Goal: Find specific page/section: Find specific page/section

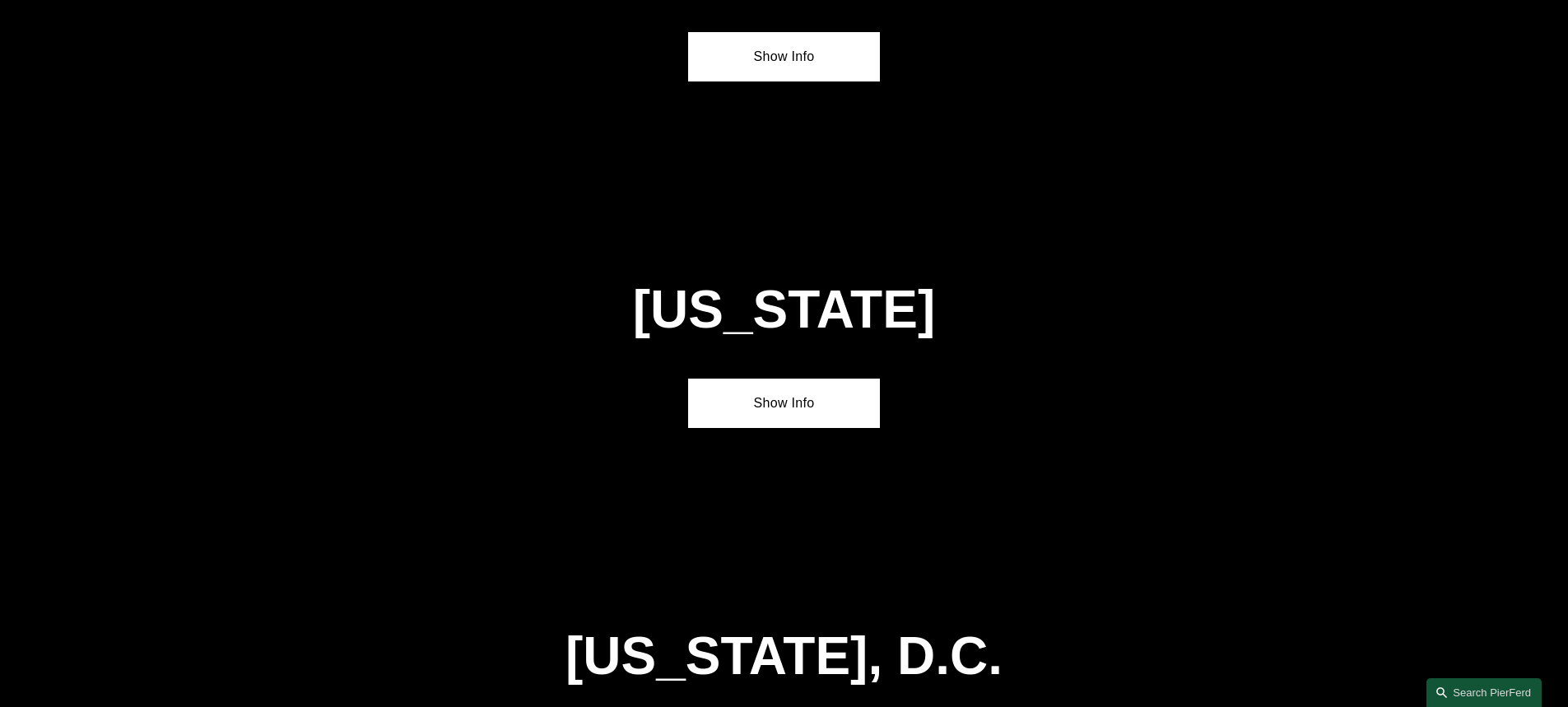
scroll to position [6757, 0]
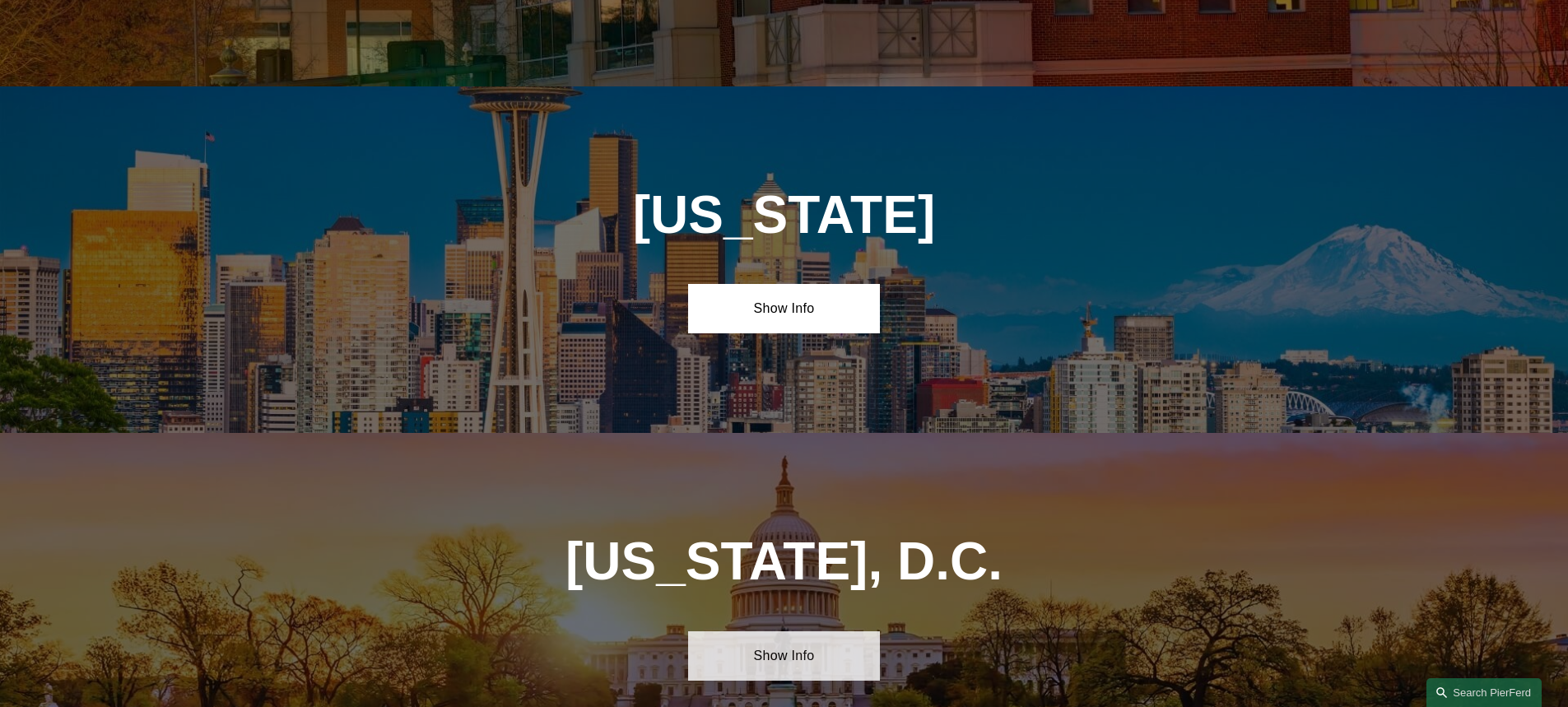
click at [726, 632] on link "Show Info" at bounding box center [784, 657] width 192 height 49
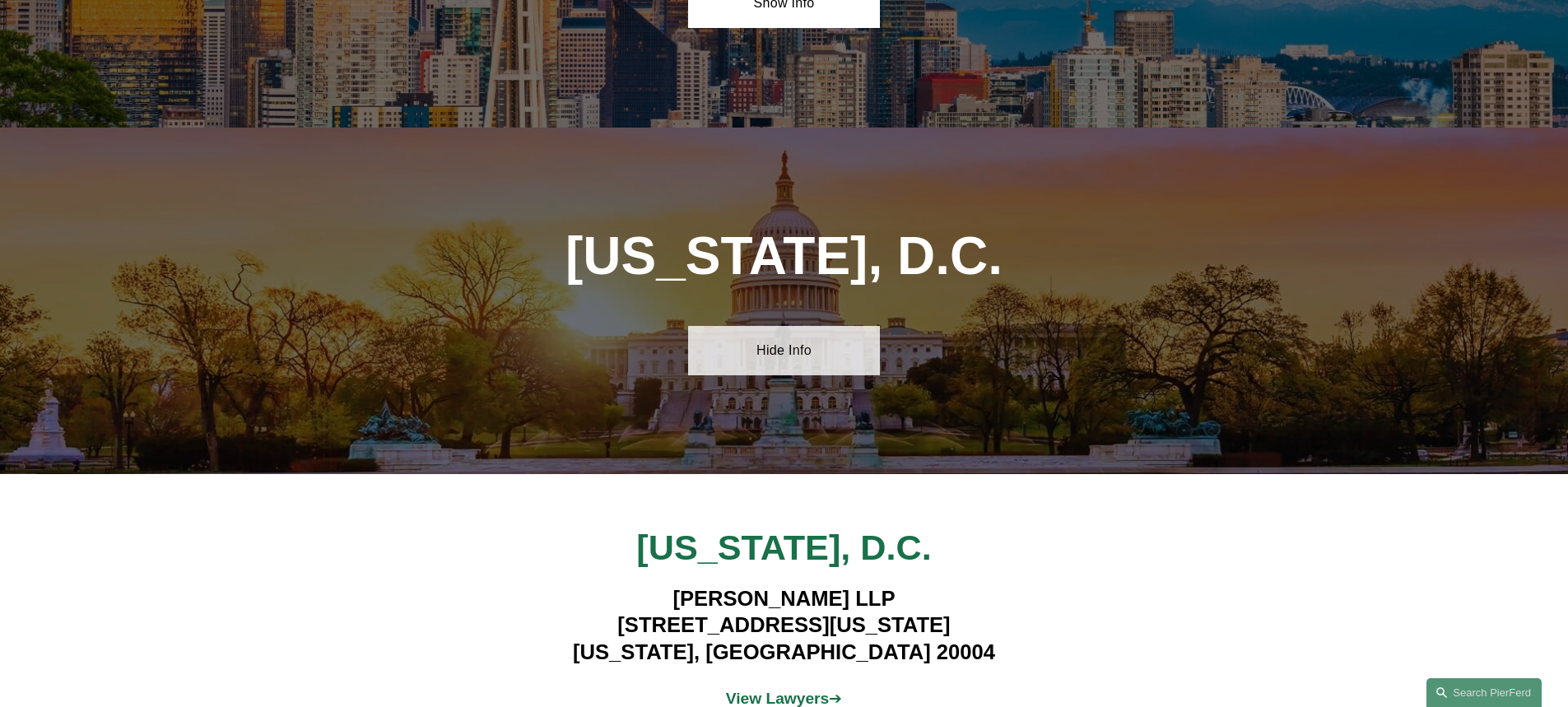
scroll to position [7086, 0]
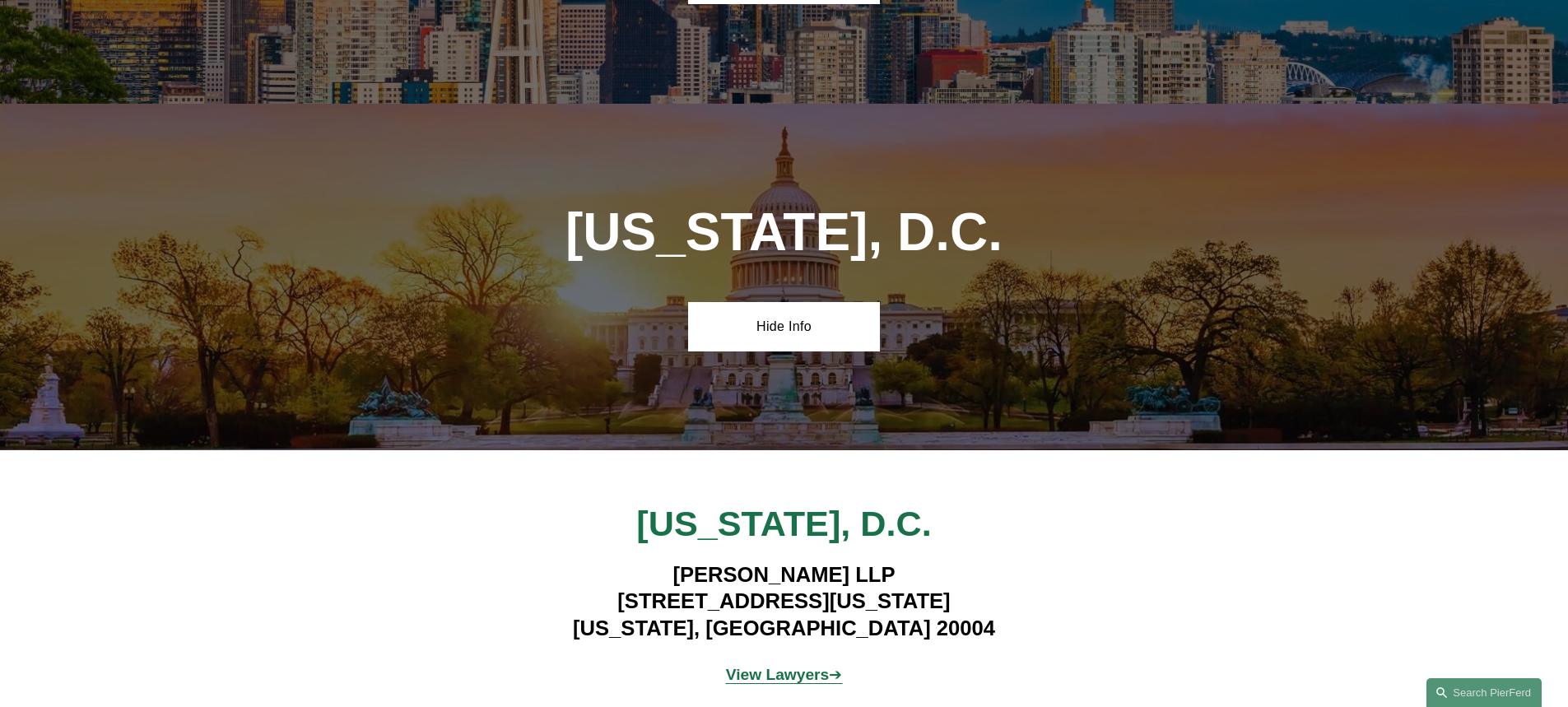
click at [760, 666] on strong "View Lawyers" at bounding box center [777, 675] width 104 height 17
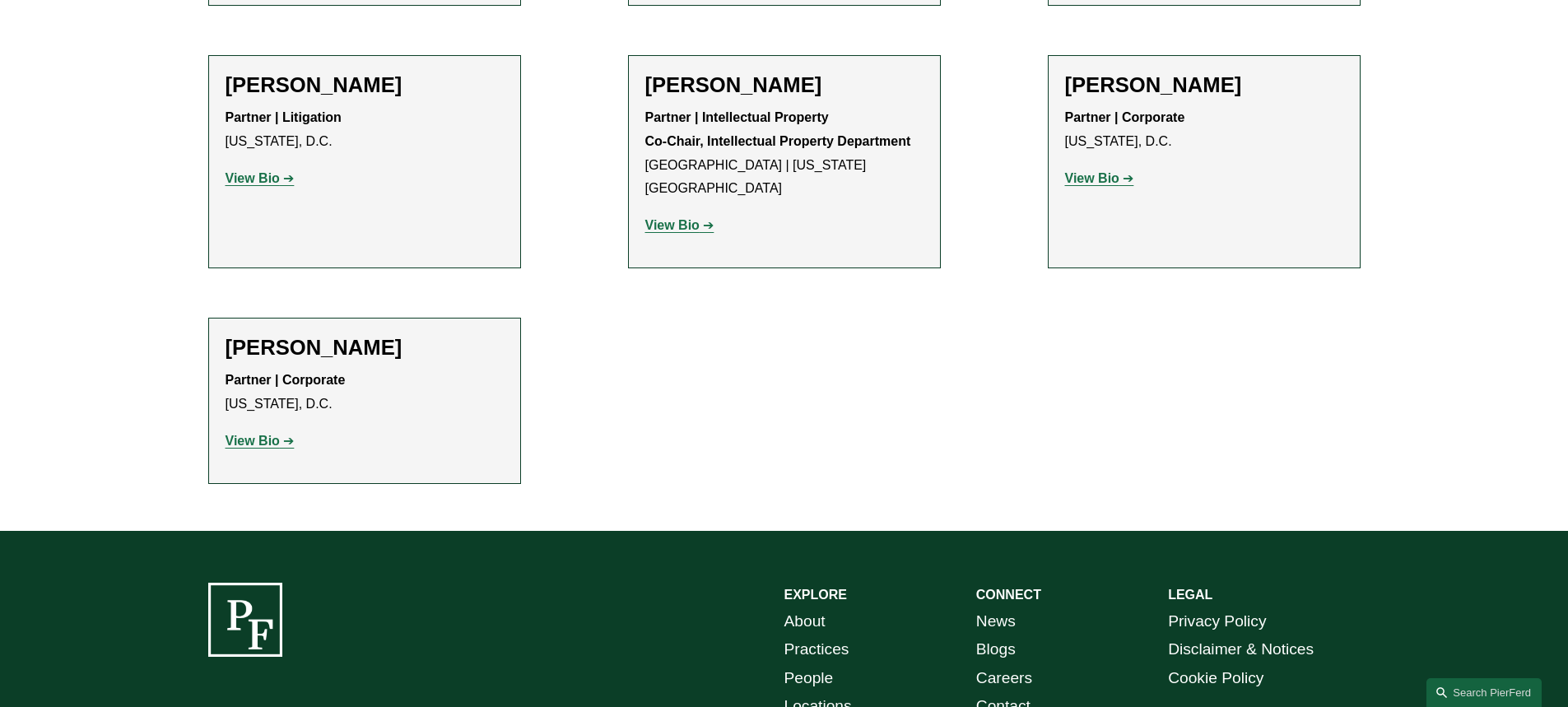
scroll to position [1976, 0]
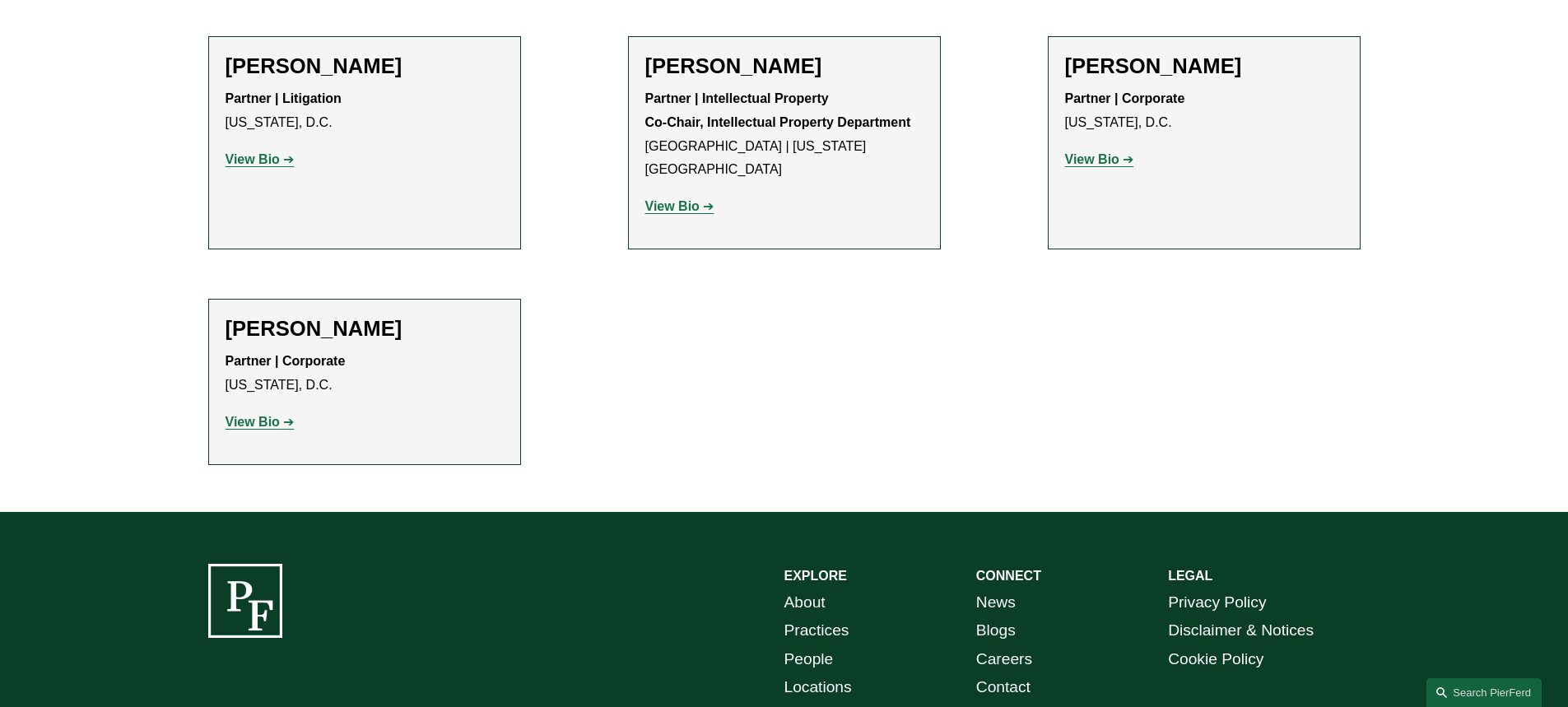
click at [259, 415] on strong "View Bio" at bounding box center [252, 422] width 54 height 14
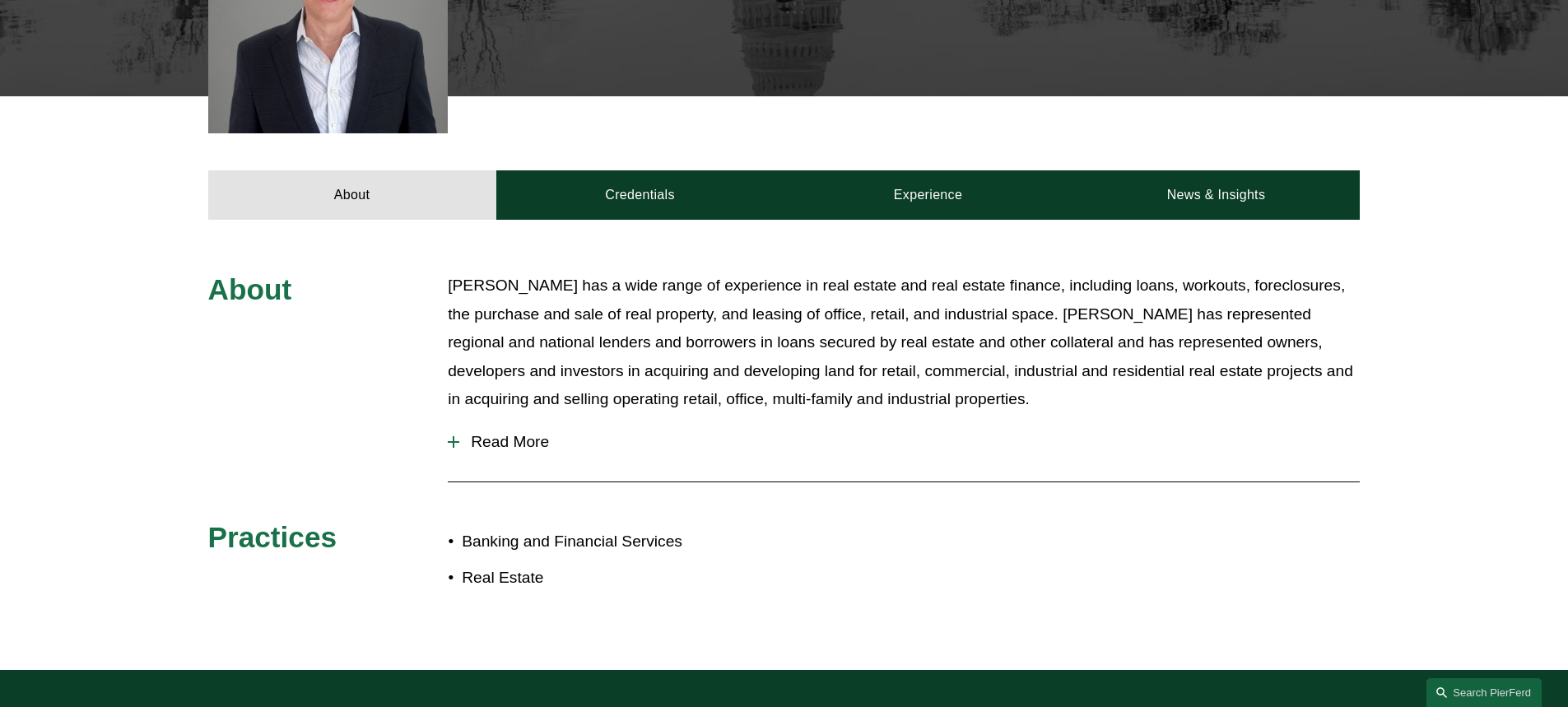
scroll to position [658, 0]
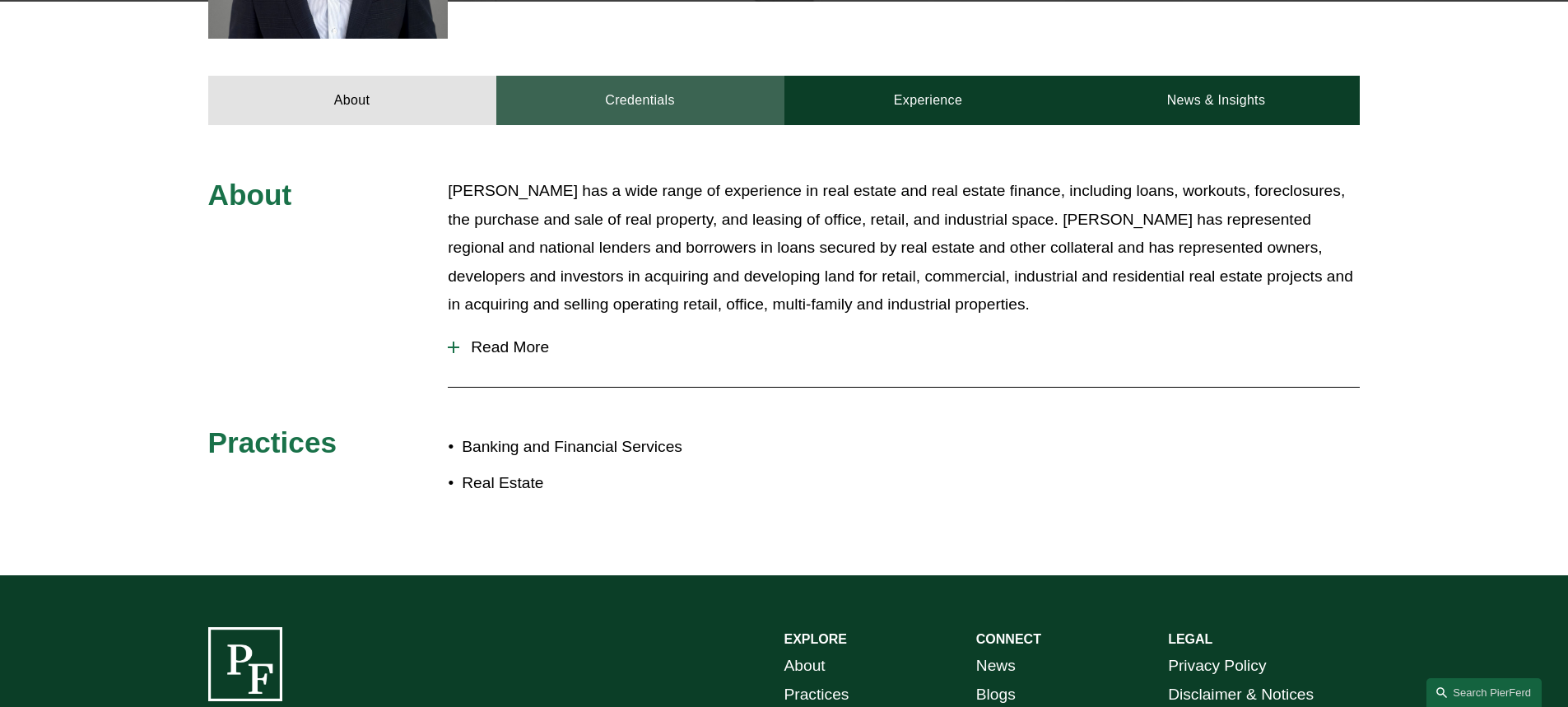
click at [650, 109] on link "Credentials" at bounding box center [640, 101] width 288 height 49
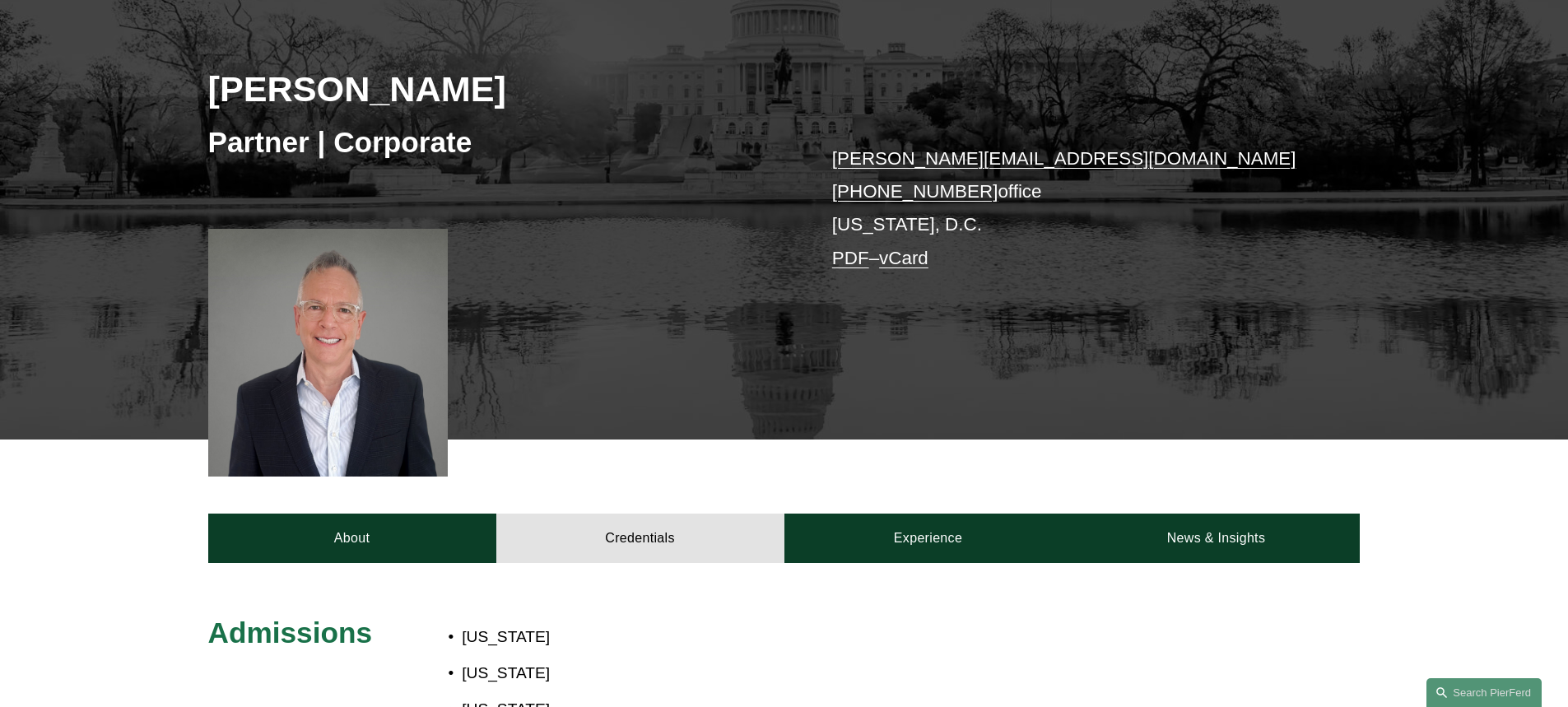
scroll to position [0, 0]
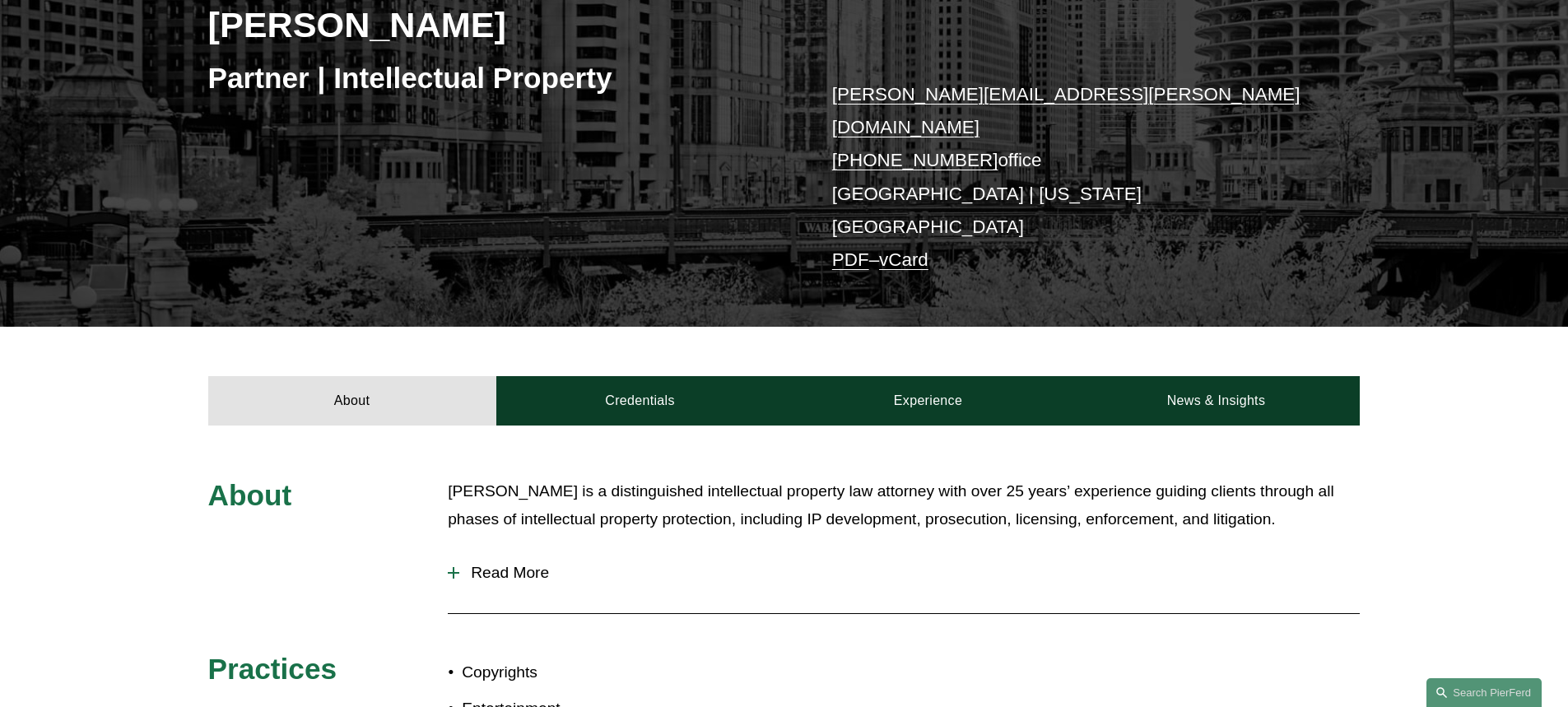
scroll to position [247, 0]
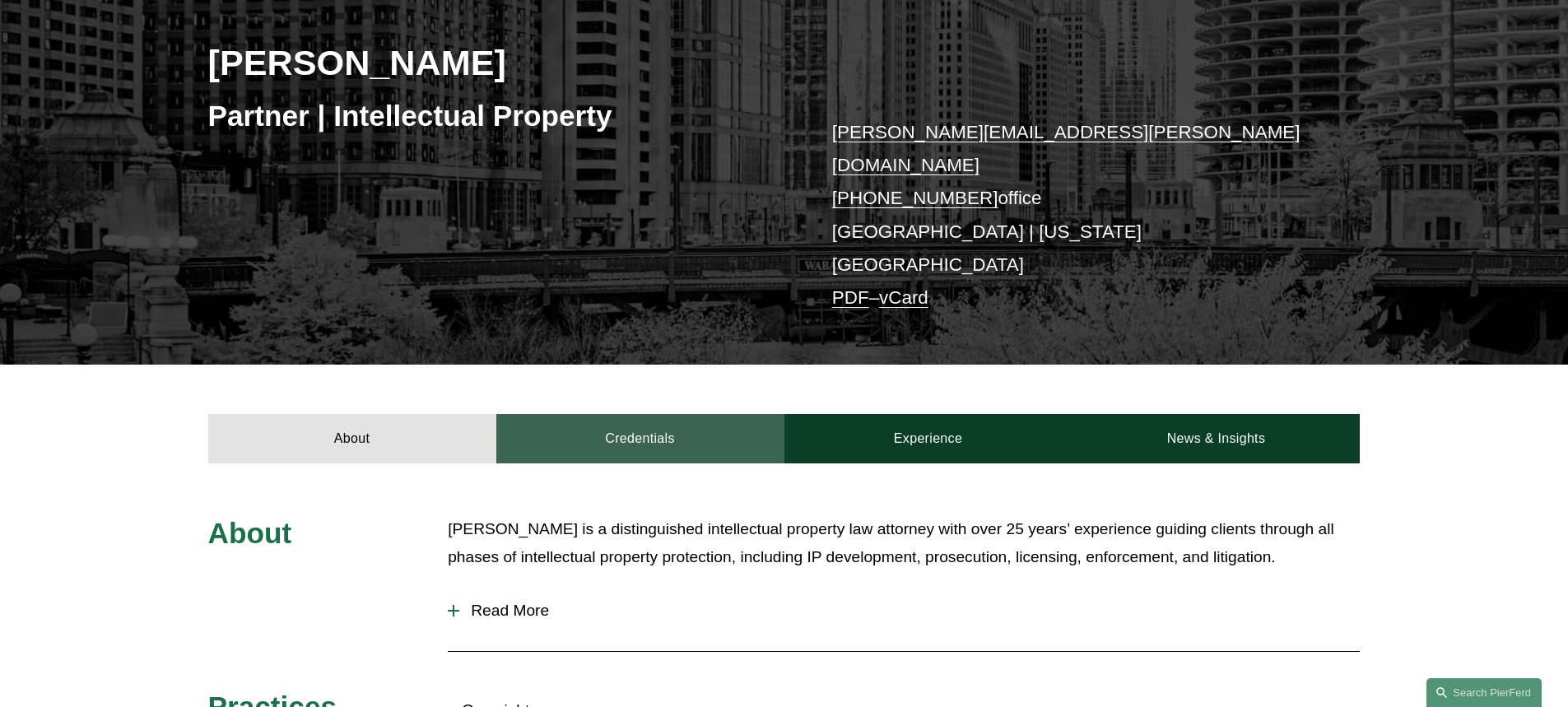
click at [686, 414] on link "Credentials" at bounding box center [640, 439] width 288 height 49
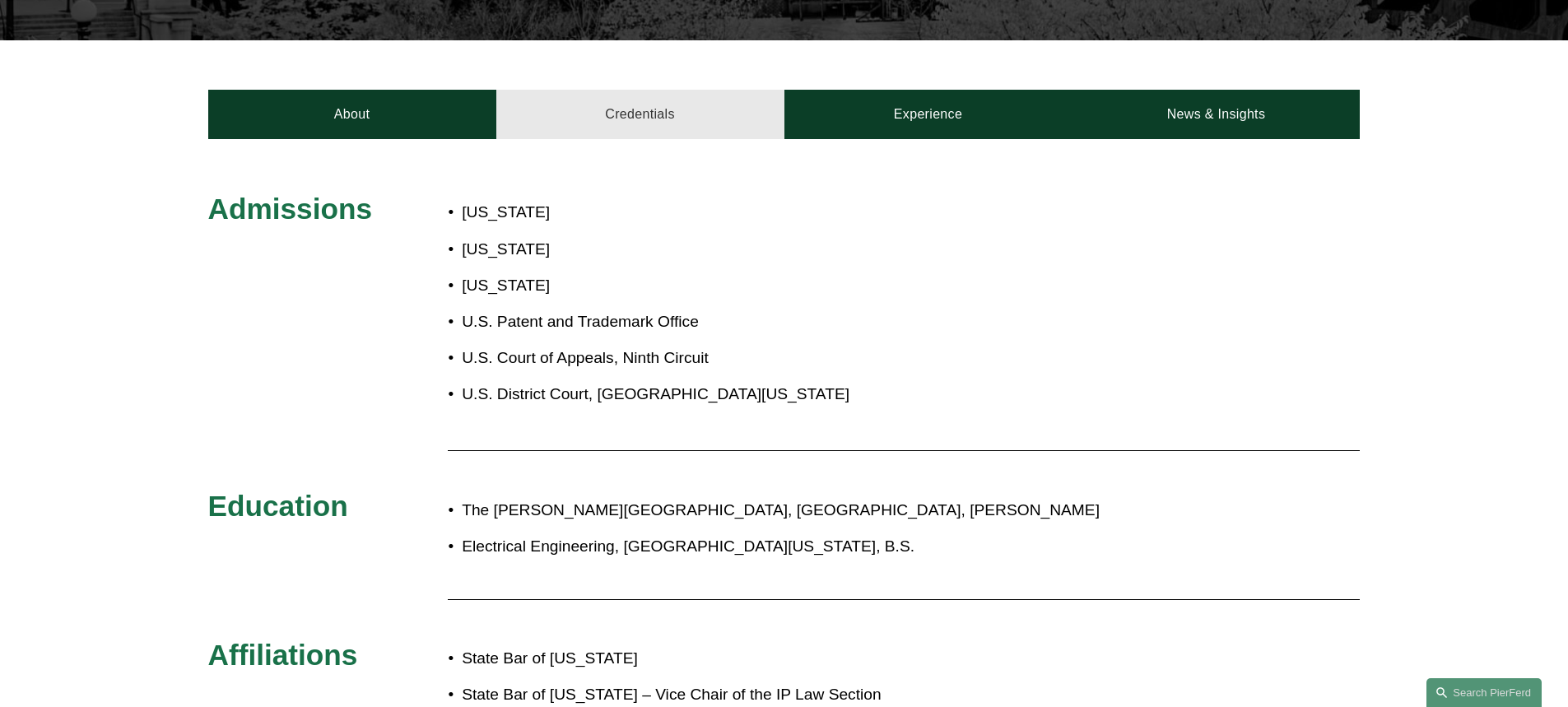
scroll to position [577, 0]
